Goal: Transaction & Acquisition: Purchase product/service

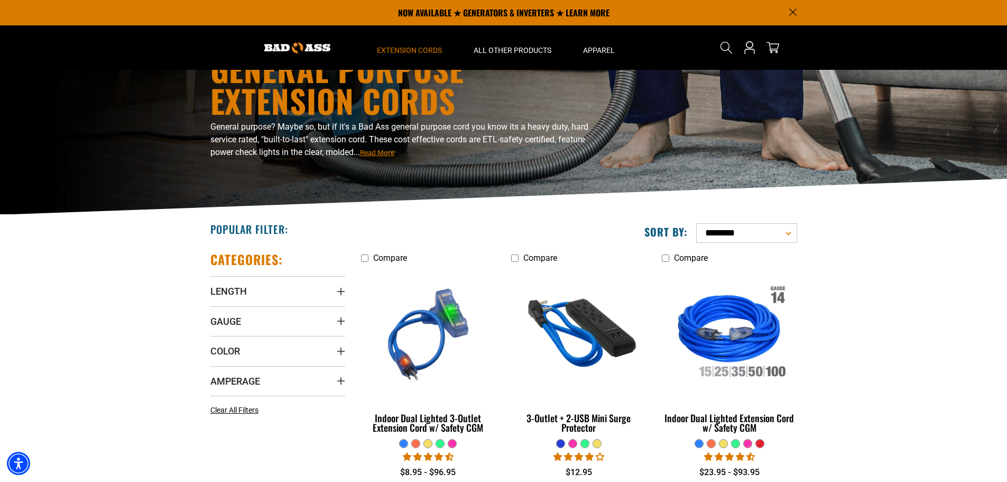
scroll to position [53, 0]
click at [292, 378] on summary "Amperage" at bounding box center [277, 381] width 135 height 30
click at [213, 399] on icon at bounding box center [214, 403] width 8 height 14
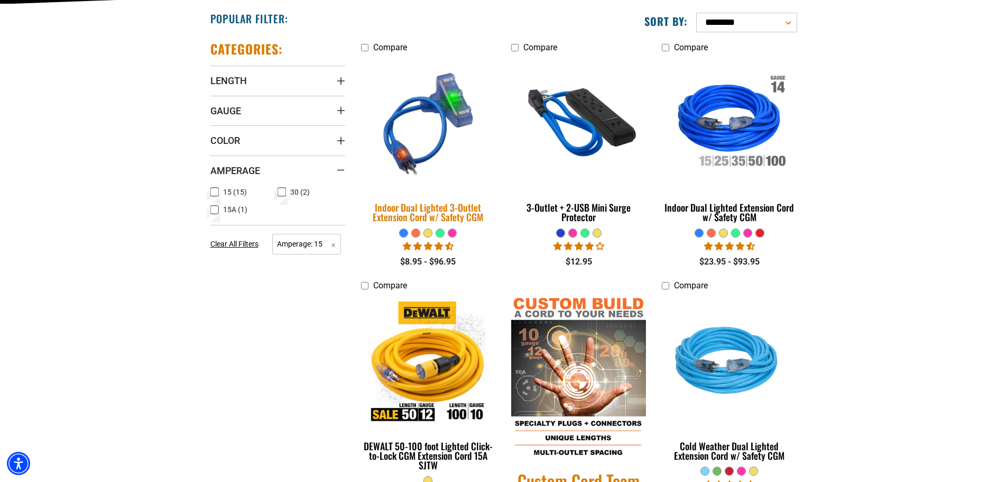
scroll to position [264, 0]
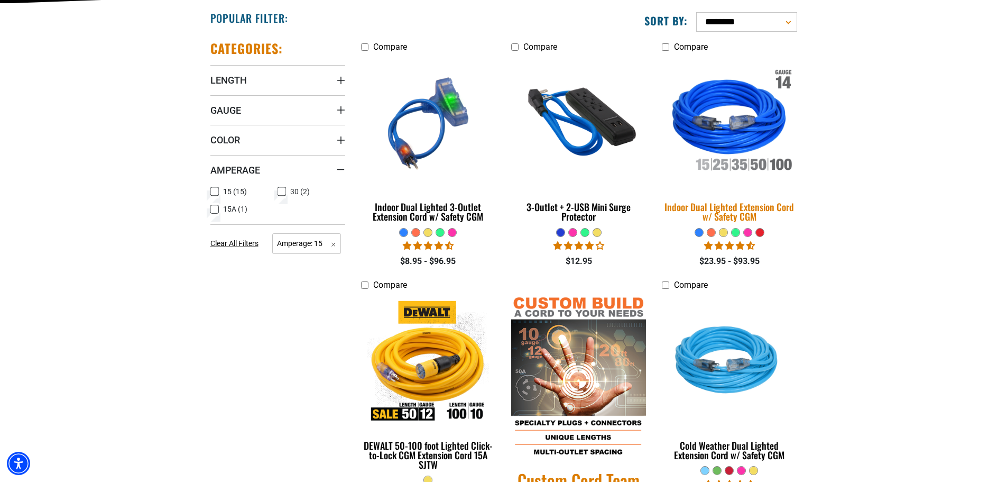
click at [732, 208] on div "Indoor Dual Lighted Extension Cord w/ Safety CGM" at bounding box center [729, 211] width 135 height 19
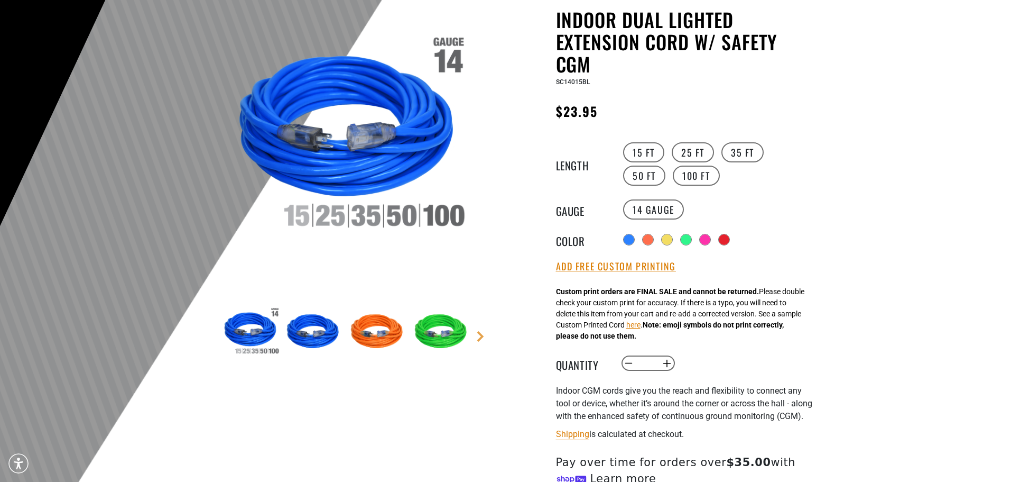
scroll to position [159, 0]
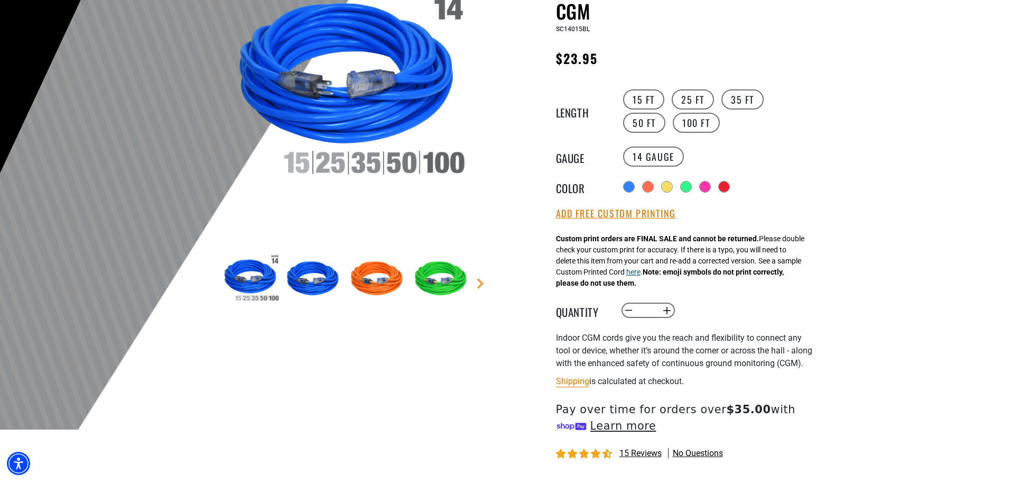
click at [641, 274] on button "here" at bounding box center [634, 271] width 14 height 11
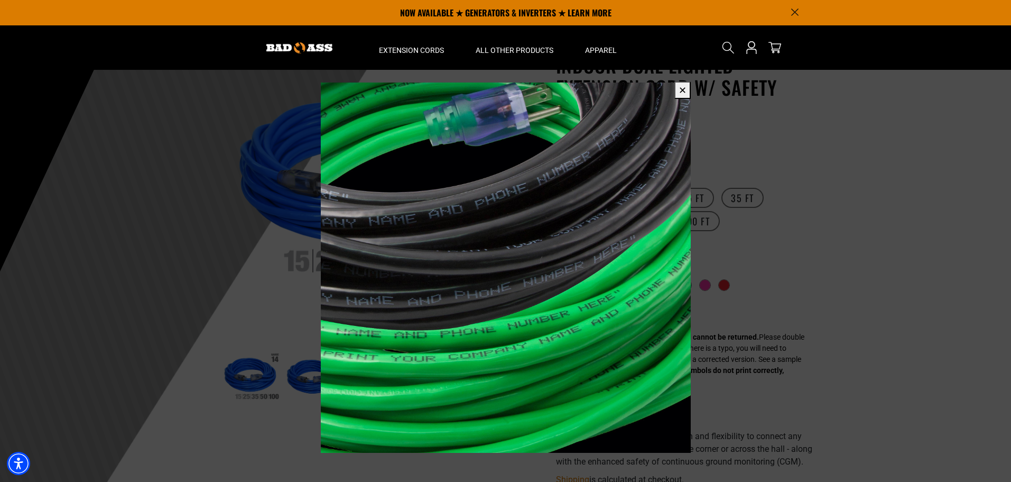
scroll to position [53, 0]
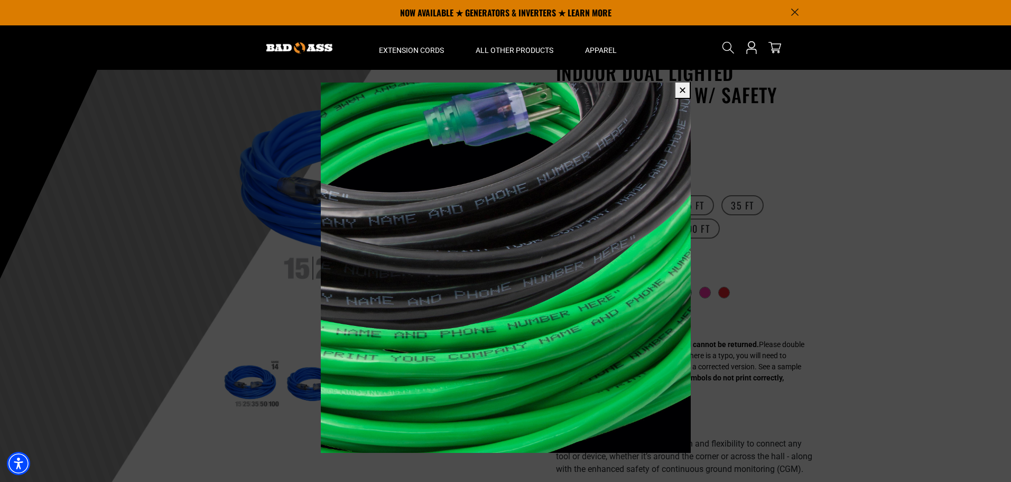
click at [683, 89] on button "✕" at bounding box center [683, 89] width 16 height 17
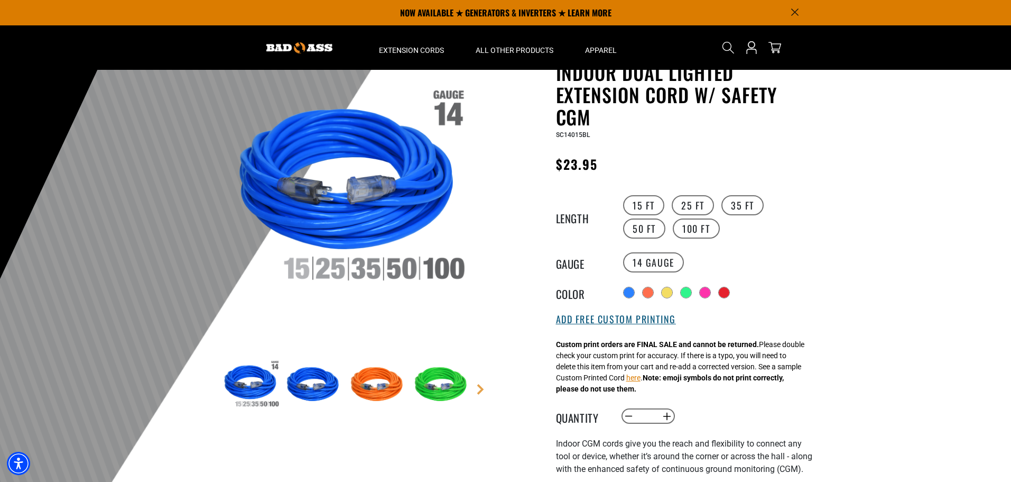
click at [651, 317] on button "Add Free Custom Printing" at bounding box center [616, 320] width 120 height 12
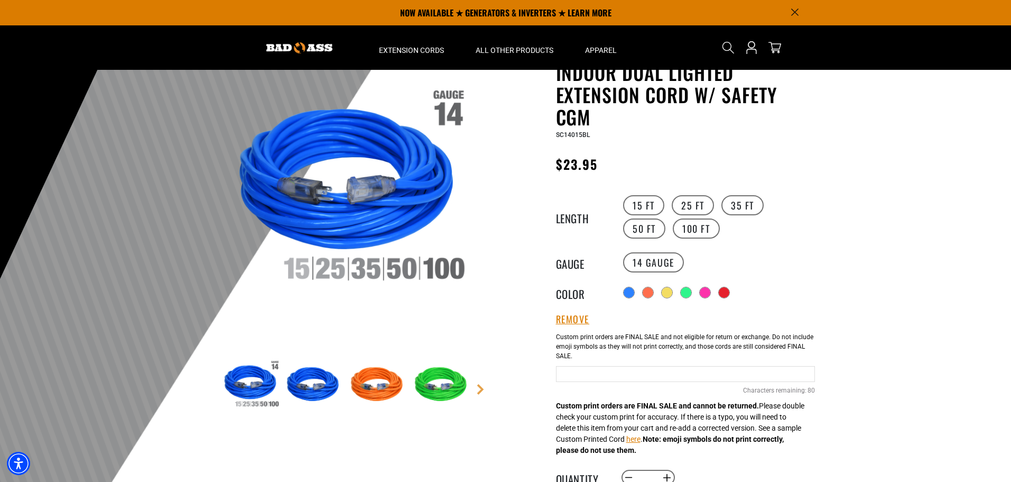
click at [573, 369] on input "Blue Cables" at bounding box center [685, 374] width 259 height 16
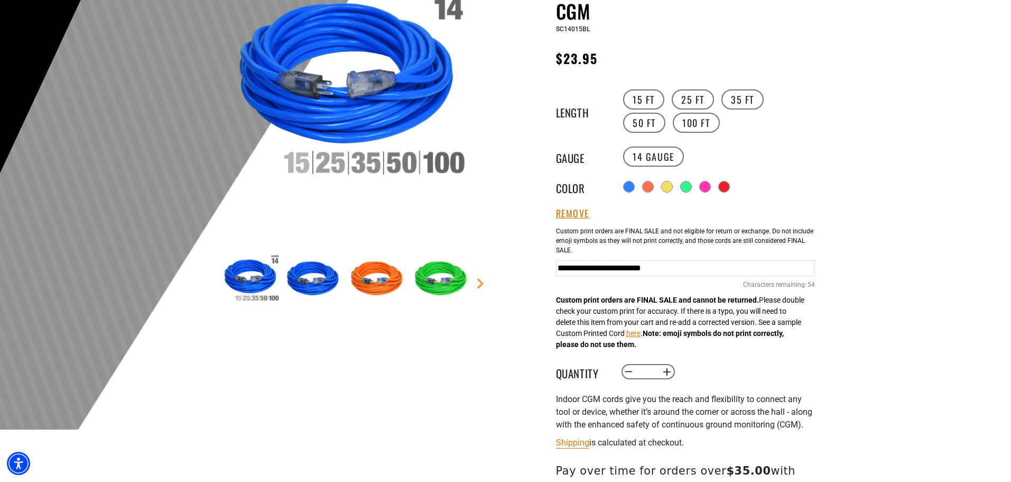
scroll to position [211, 0]
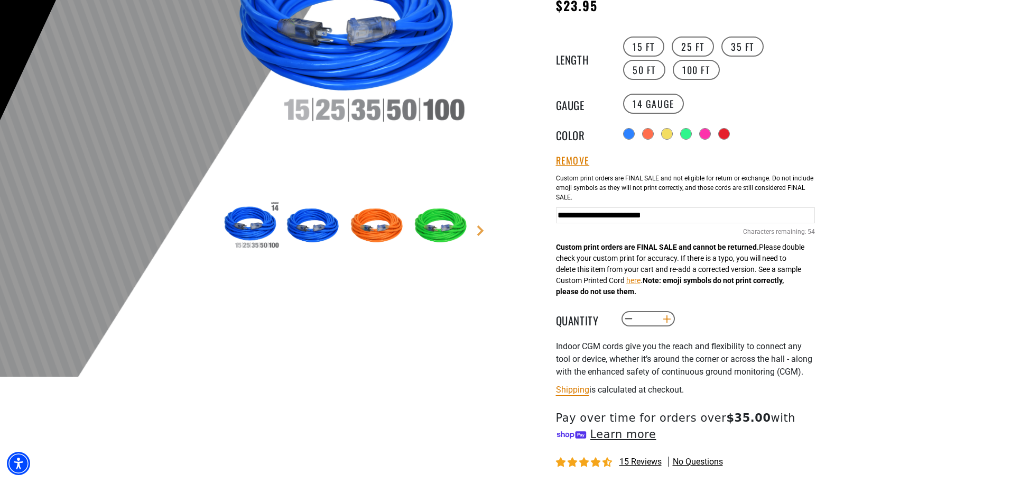
type input "**********"
click at [668, 319] on button "Increase quantity for Indoor Dual Lighted Extension Cord w/ Safety CGM" at bounding box center [667, 319] width 16 height 18
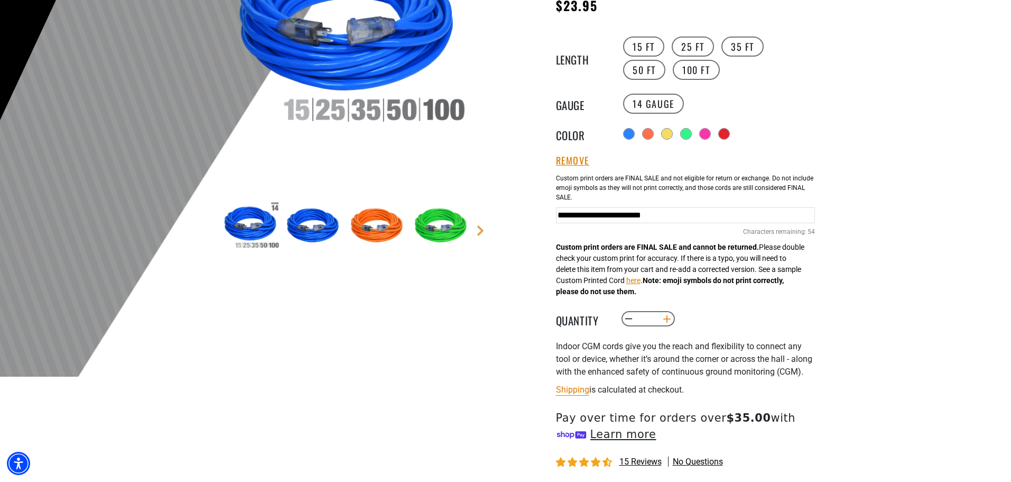
click at [670, 319] on button "Increase quantity for Indoor Dual Lighted Extension Cord w/ Safety CGM" at bounding box center [667, 319] width 16 height 18
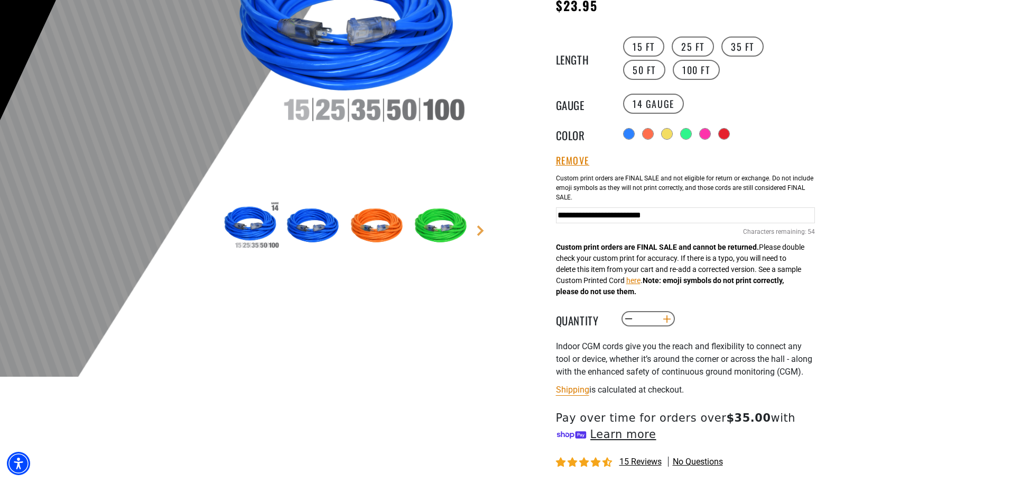
click at [670, 319] on button "Increase quantity for Indoor Dual Lighted Extension Cord w/ Safety CGM" at bounding box center [667, 319] width 16 height 18
type input "**"
